Goal: Task Accomplishment & Management: Use online tool/utility

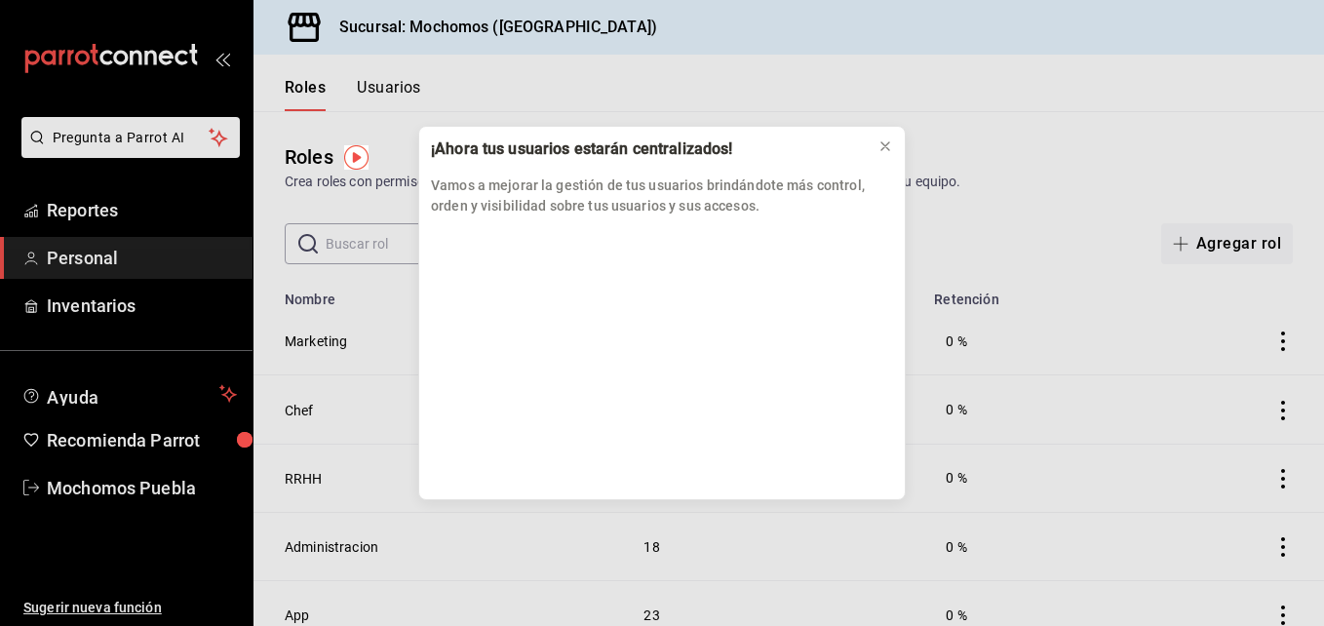
drag, startPoint x: 74, startPoint y: 303, endPoint x: 119, endPoint y: 209, distance: 104.7
click at [119, 209] on div "¡Ahora tus usuarios estarán centralizados! Vamos a mejorar la gestión de tus us…" at bounding box center [662, 313] width 1324 height 626
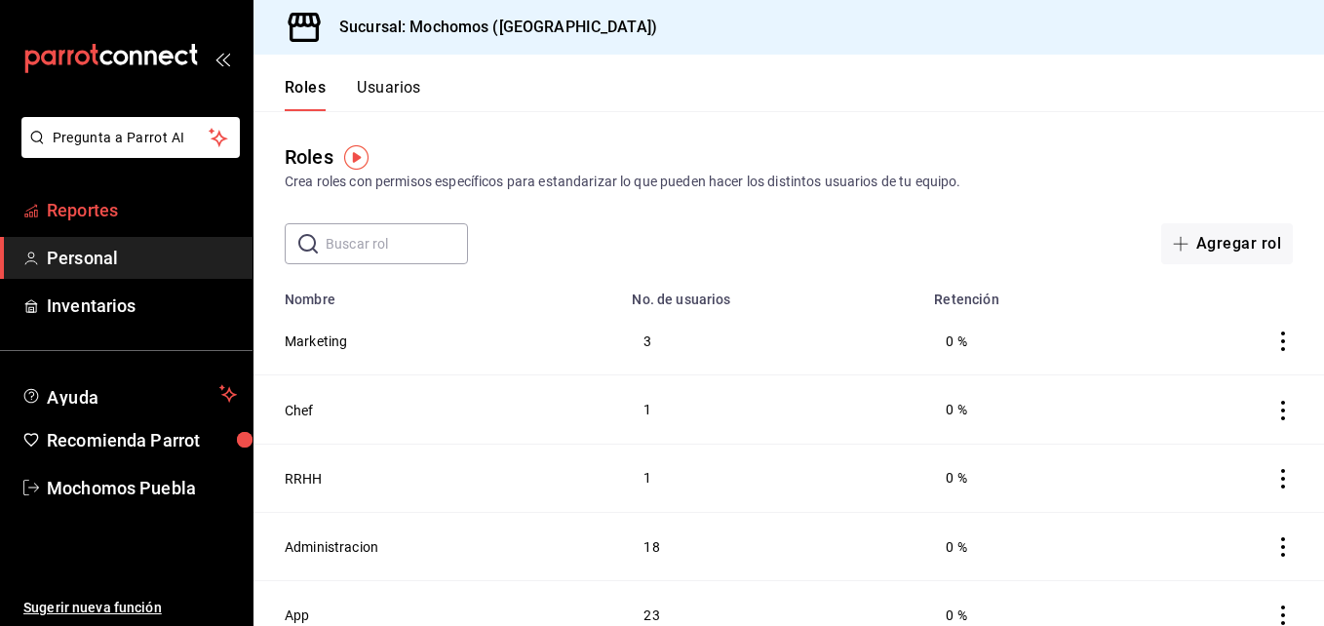
click at [73, 213] on span "Reportes" at bounding box center [142, 210] width 190 height 26
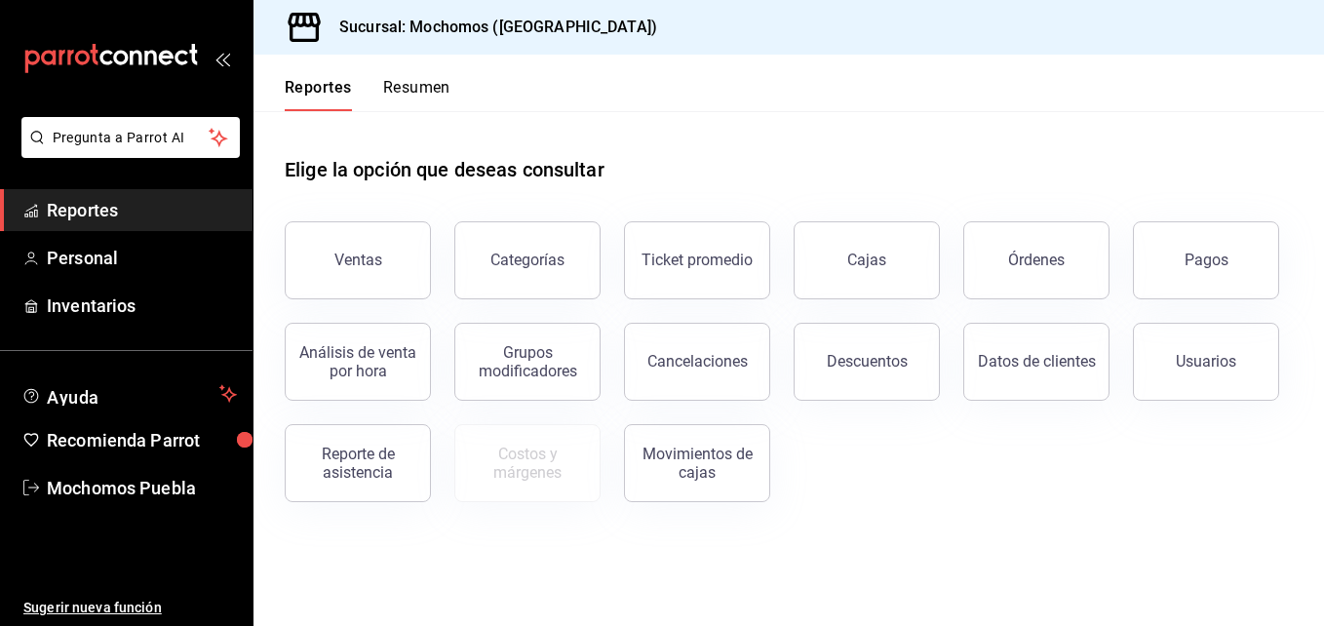
click at [344, 254] on button "Ventas" at bounding box center [358, 260] width 146 height 78
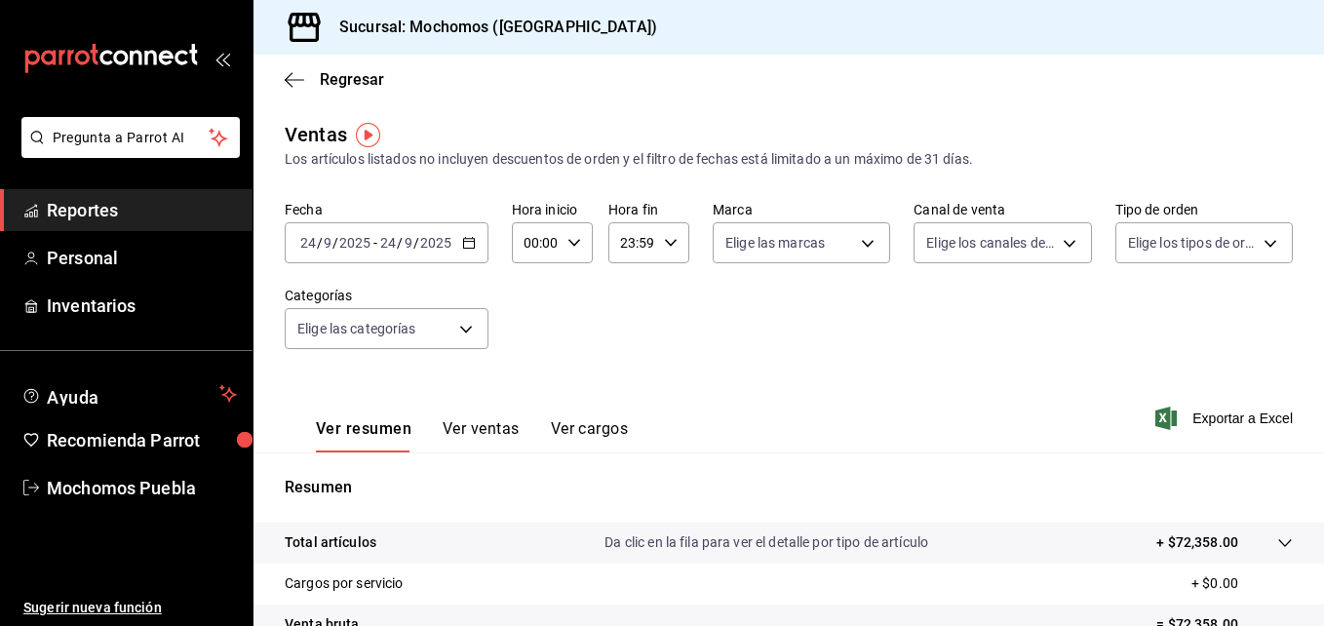
click at [473, 252] on div "[DATE] [DATE] - [DATE] [DATE]" at bounding box center [387, 242] width 204 height 41
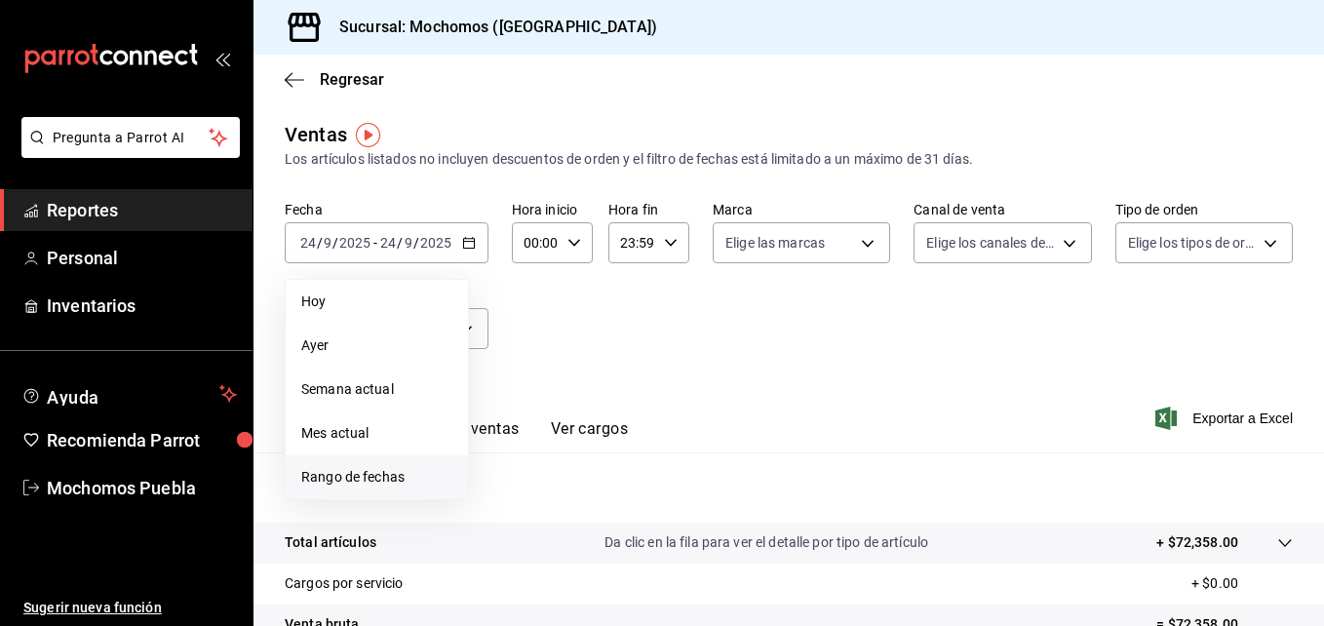
click at [372, 483] on span "Rango de fechas" at bounding box center [376, 477] width 151 height 20
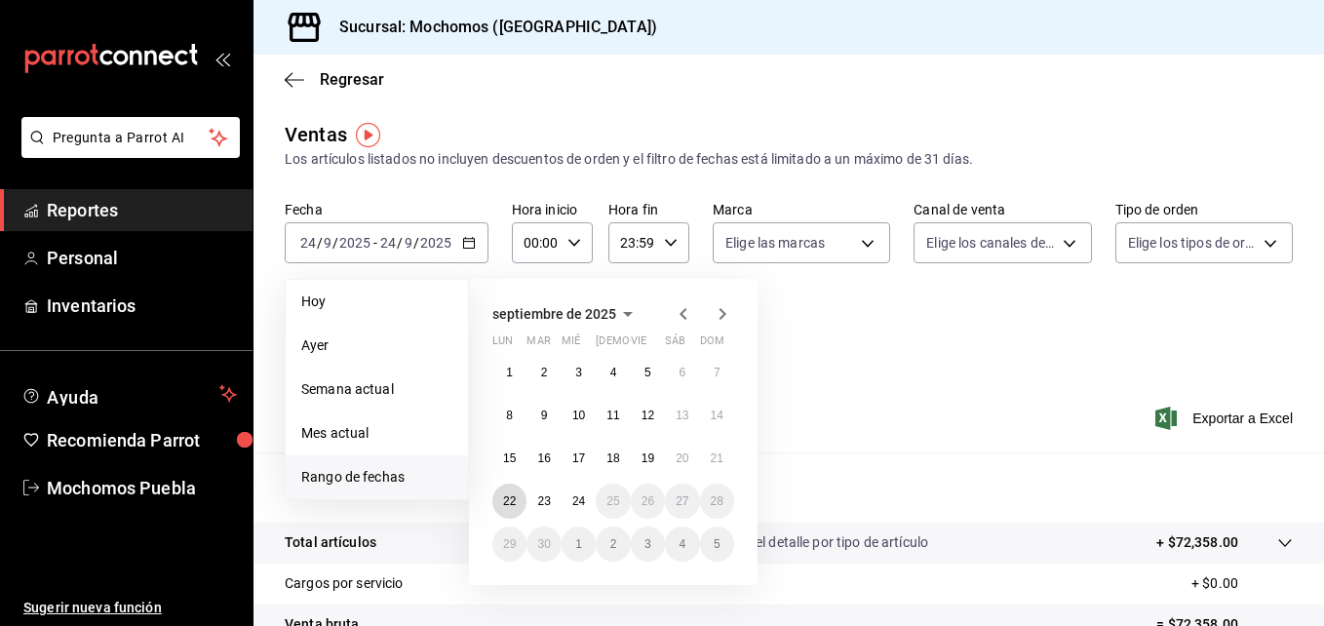
click at [507, 502] on abbr "22" at bounding box center [509, 501] width 13 height 14
click at [509, 503] on abbr "22" at bounding box center [509, 501] width 13 height 14
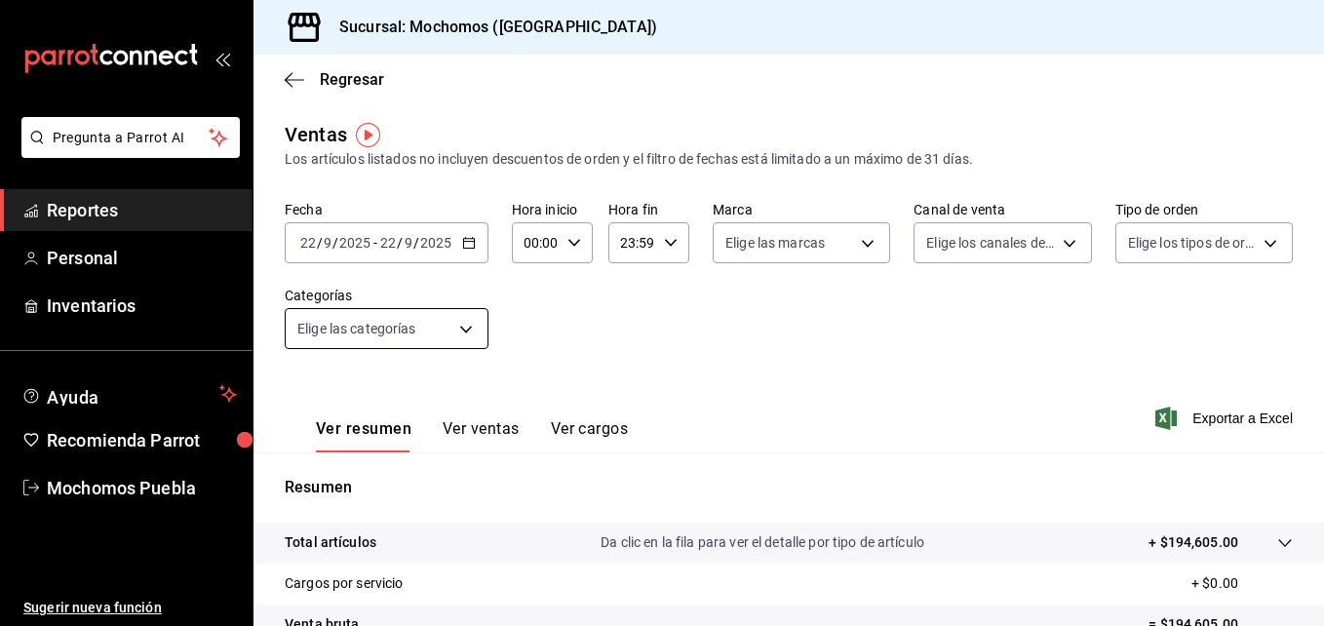
click at [483, 324] on body "Pregunta a Parrot AI Reportes Personal Inventarios Ayuda Recomienda Parrot Moch…" at bounding box center [662, 313] width 1324 height 626
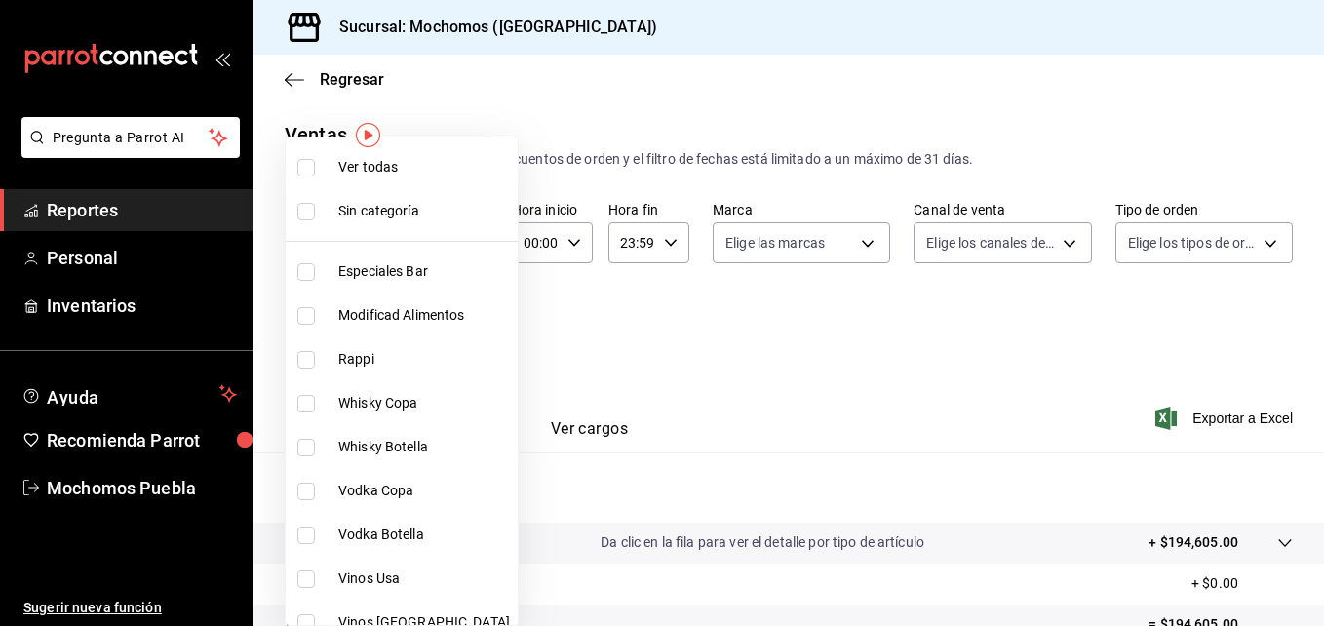
click at [696, 345] on div at bounding box center [662, 313] width 1324 height 626
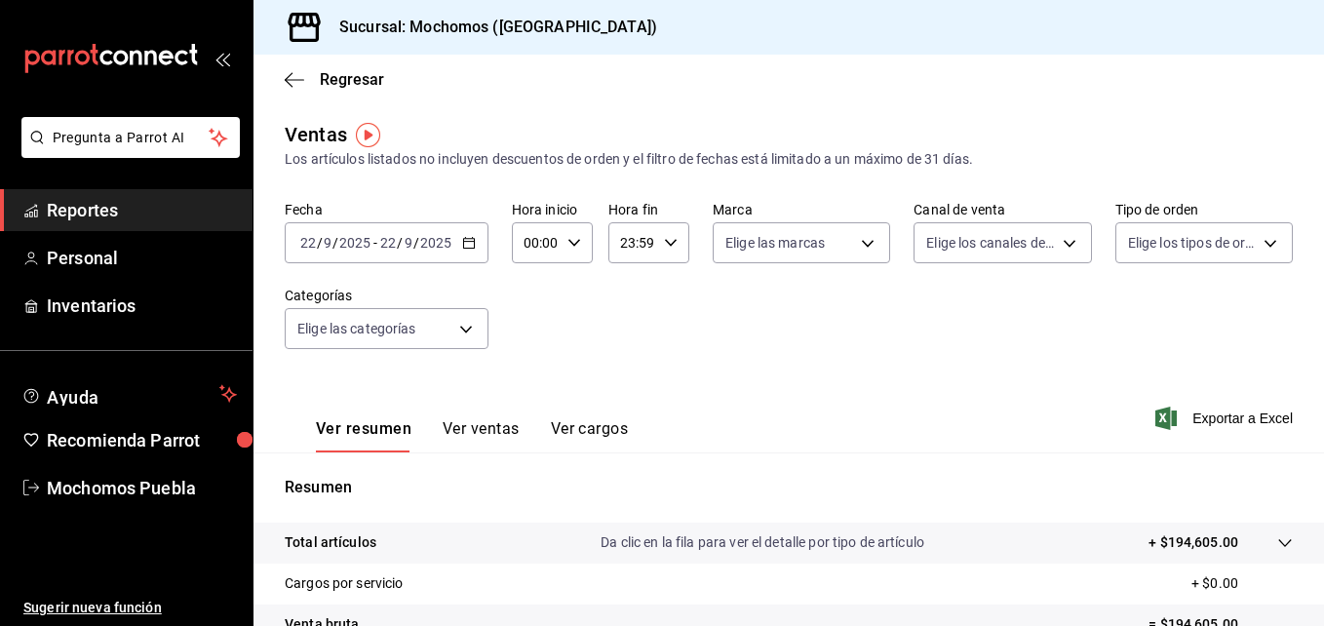
click at [479, 241] on div "[DATE] [DATE] - [DATE] [DATE]" at bounding box center [387, 242] width 204 height 41
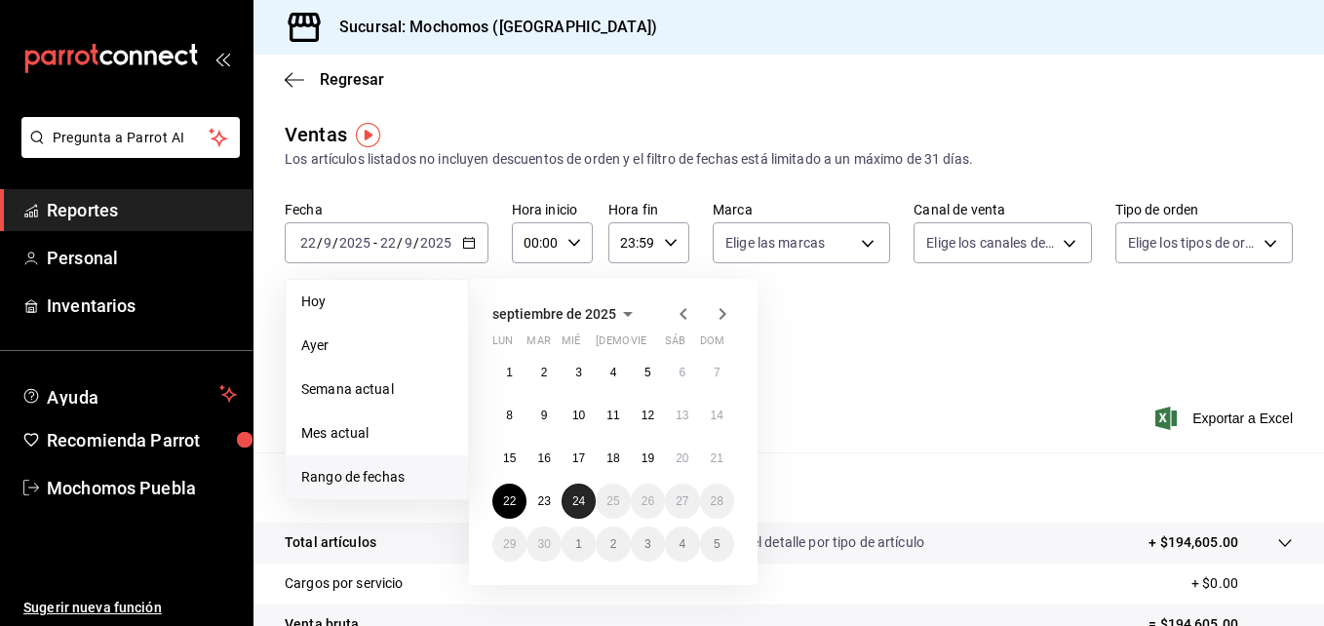
click at [581, 497] on abbr "24" at bounding box center [578, 501] width 13 height 14
click at [519, 489] on button "22" at bounding box center [509, 501] width 34 height 35
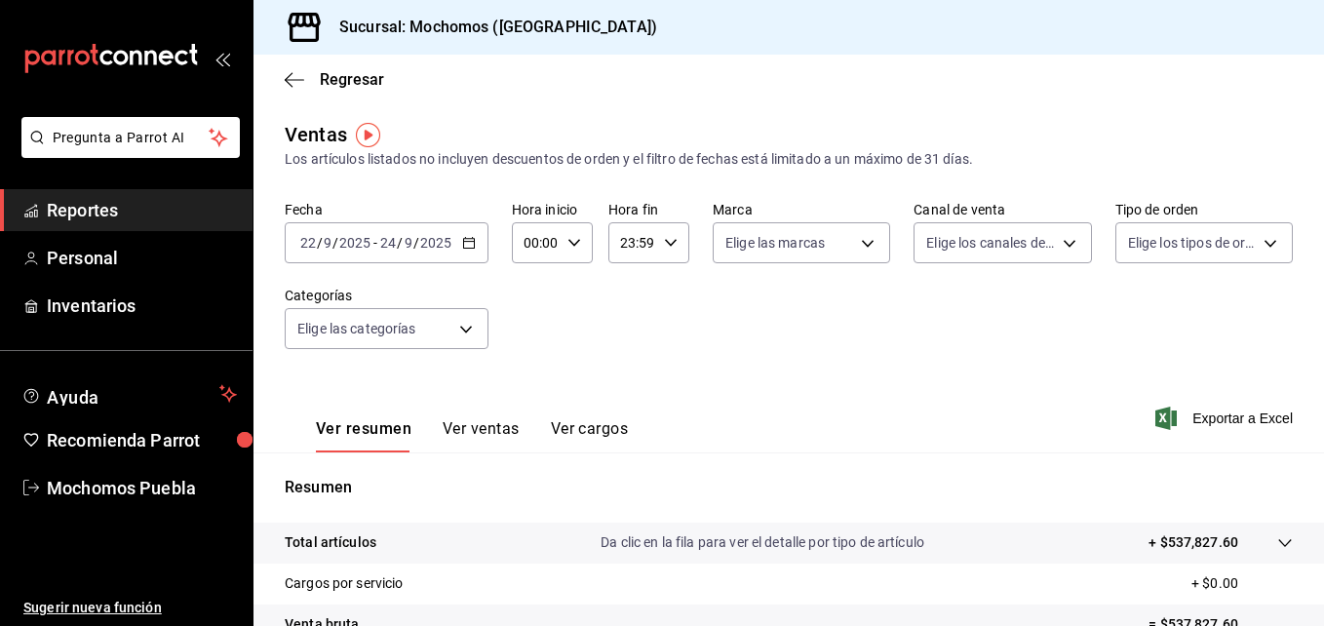
click at [1214, 418] on span "Exportar a Excel" at bounding box center [1226, 418] width 134 height 23
